Goal: Information Seeking & Learning: Learn about a topic

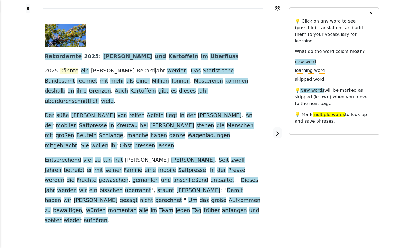
click at [69, 70] on span "könnte" at bounding box center [69, 70] width 18 height 7
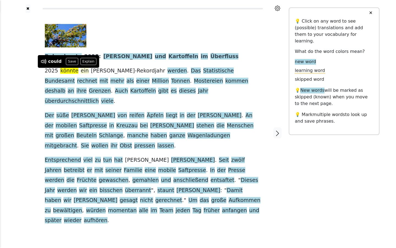
click at [81, 70] on span "ein" at bounding box center [85, 70] width 8 height 7
click at [167, 71] on span "werden" at bounding box center [177, 70] width 20 height 7
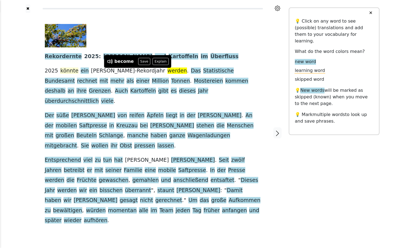
click at [65, 69] on span "könnte" at bounding box center [69, 70] width 18 height 7
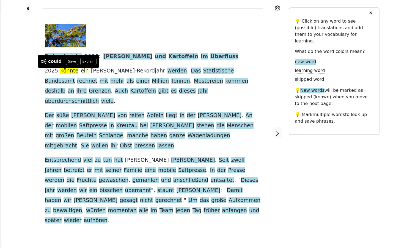
click at [81, 72] on span "ein" at bounding box center [85, 70] width 8 height 7
click at [167, 72] on span "werden" at bounding box center [177, 70] width 20 height 7
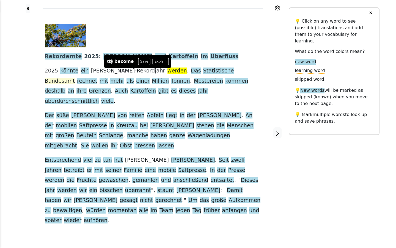
click at [75, 78] on span "Bundesamt" at bounding box center [60, 81] width 30 height 7
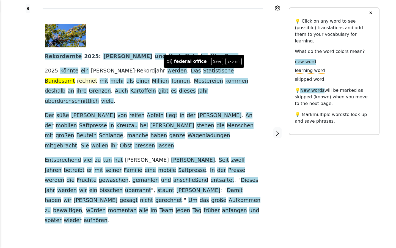
click at [97, 78] on span "rechnet" at bounding box center [87, 81] width 20 height 7
